Goal: Task Accomplishment & Management: Manage account settings

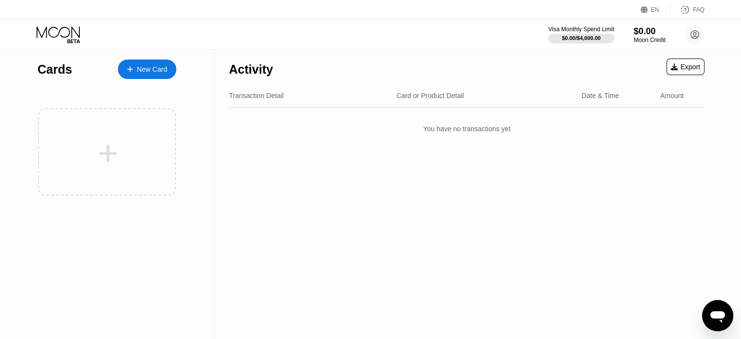
click at [710, 317] on icon "Open messaging window" at bounding box center [718, 316] width 18 height 18
click at [696, 34] on icon at bounding box center [695, 34] width 5 height 5
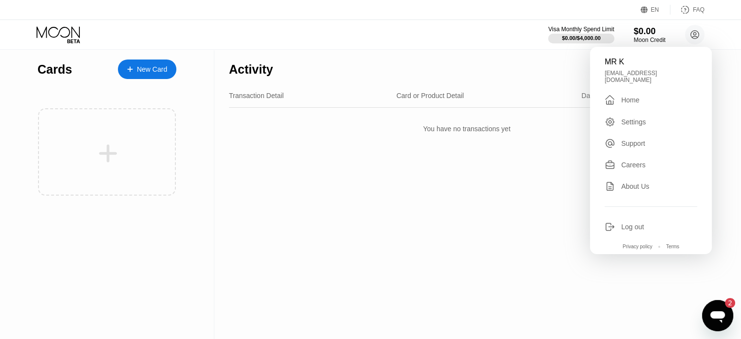
click at [638, 223] on div "Log out" at bounding box center [632, 227] width 23 height 8
click at [725, 318] on icon "Open messaging window" at bounding box center [718, 316] width 18 height 18
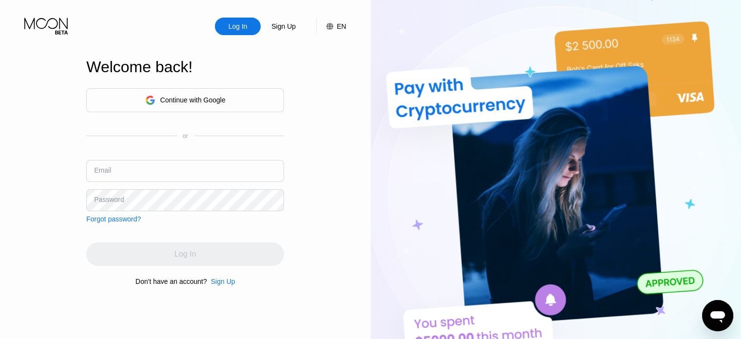
click at [119, 174] on input "text" at bounding box center [185, 171] width 198 height 22
click at [119, 173] on input "text" at bounding box center [185, 171] width 198 height 22
paste input "[EMAIL_ADDRESS][DOMAIN_NAME]"
type input "[EMAIL_ADDRESS][DOMAIN_NAME]"
click at [114, 197] on div "Password" at bounding box center [109, 199] width 30 height 8
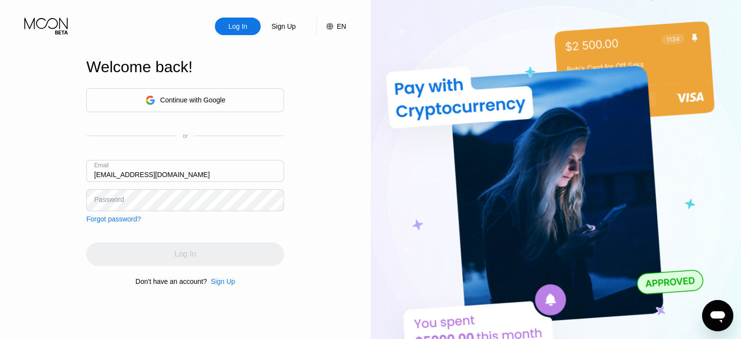
click at [111, 203] on div "Password" at bounding box center [109, 199] width 30 height 8
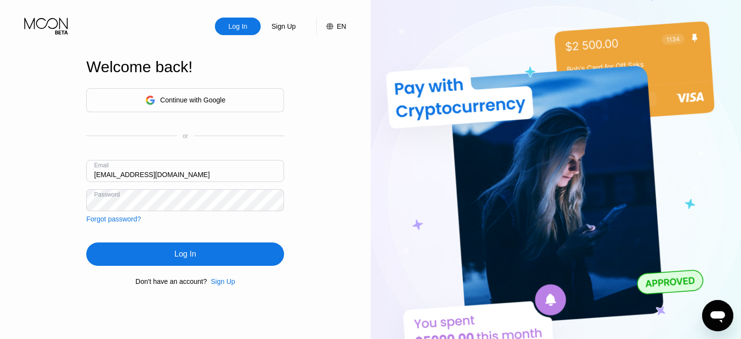
click at [152, 254] on div "Log In" at bounding box center [185, 253] width 198 height 23
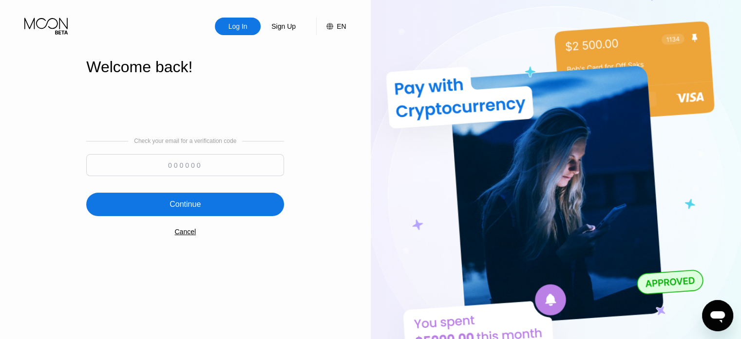
click at [188, 170] on input at bounding box center [185, 165] width 198 height 22
click at [188, 166] on input at bounding box center [185, 165] width 198 height 22
type input "155032"
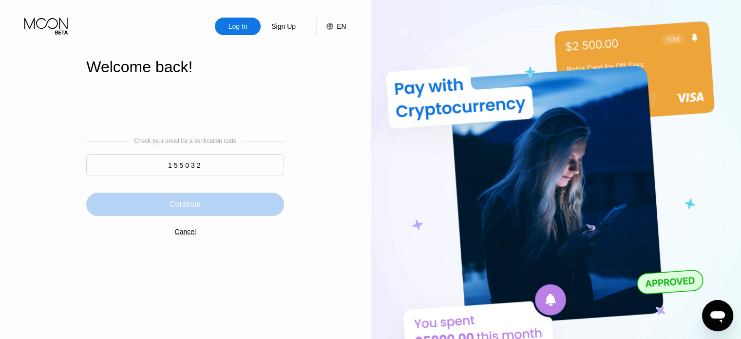
click at [186, 195] on div "Continue" at bounding box center [185, 204] width 198 height 23
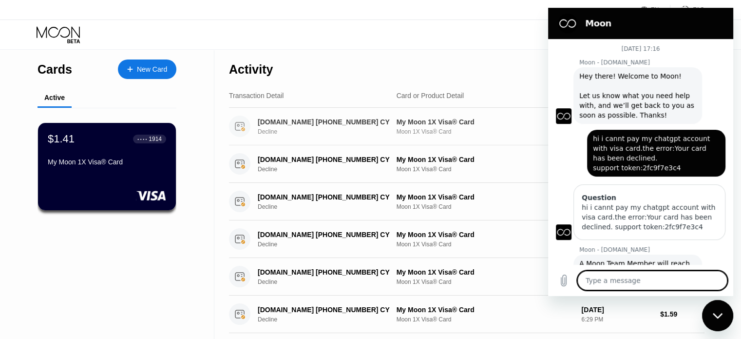
scroll to position [196, 0]
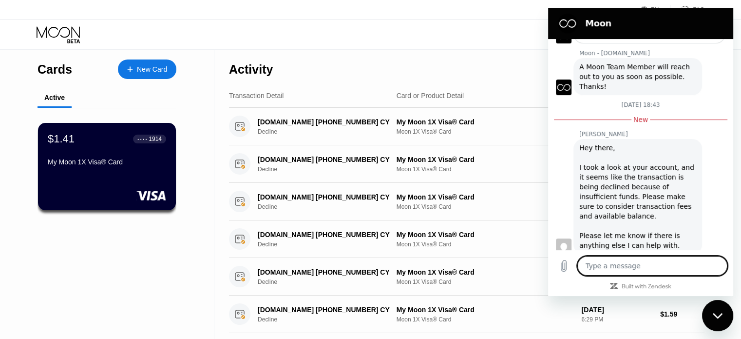
click at [510, 32] on div "Visa Monthly Spend Limit $3.59 / $4,000.00 $0.01 Moon Credit [EMAIL_ADDRESS][DO…" at bounding box center [370, 34] width 741 height 29
click at [720, 305] on div "Close messaging window" at bounding box center [717, 315] width 29 height 29
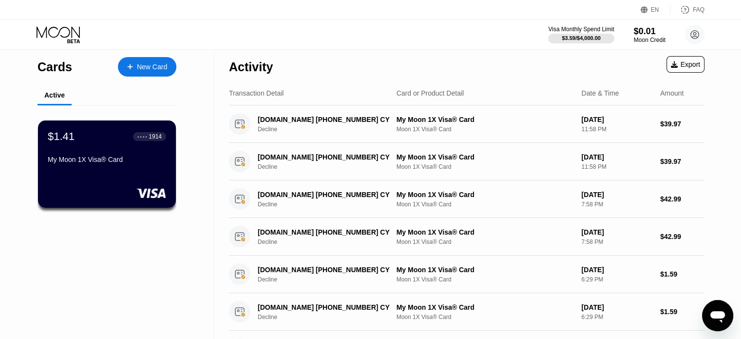
scroll to position [0, 0]
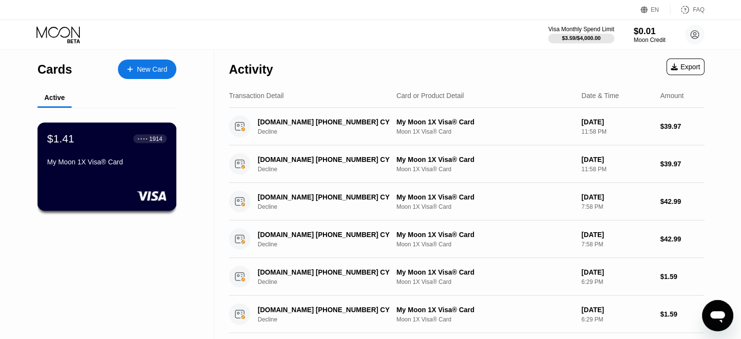
click at [99, 144] on div "$1.41 ● ● ● ● 1914" at bounding box center [106, 138] width 119 height 13
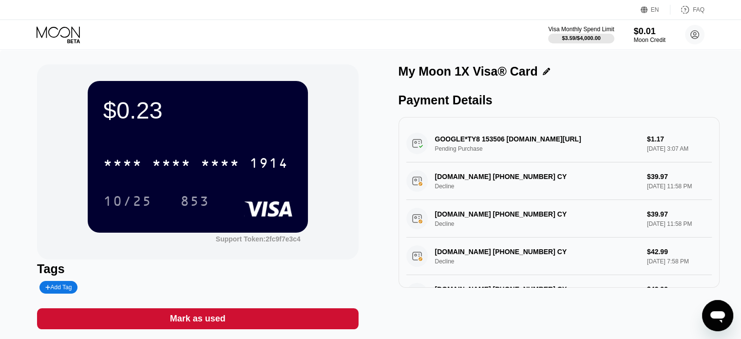
click at [482, 179] on div "[DOMAIN_NAME] [PHONE_NUMBER] CY Decline $39.97 [DATE] 11:58 PM" at bounding box center [559, 181] width 306 height 38
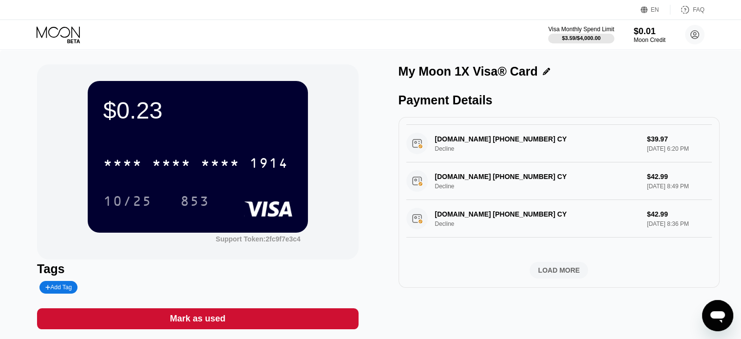
scroll to position [341, 0]
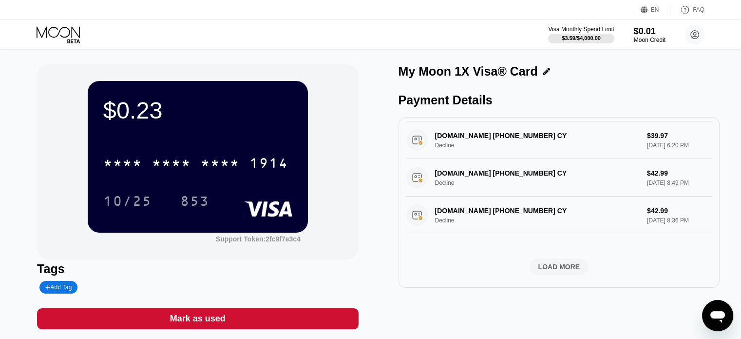
click at [557, 270] on div "LOAD MORE" at bounding box center [559, 266] width 42 height 9
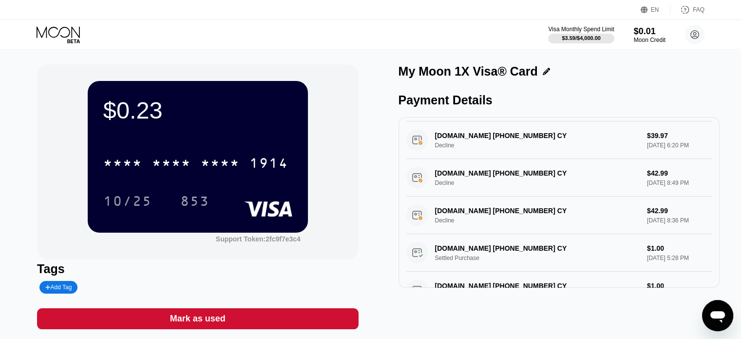
type textarea "x"
